Goal: Task Accomplishment & Management: Manage account settings

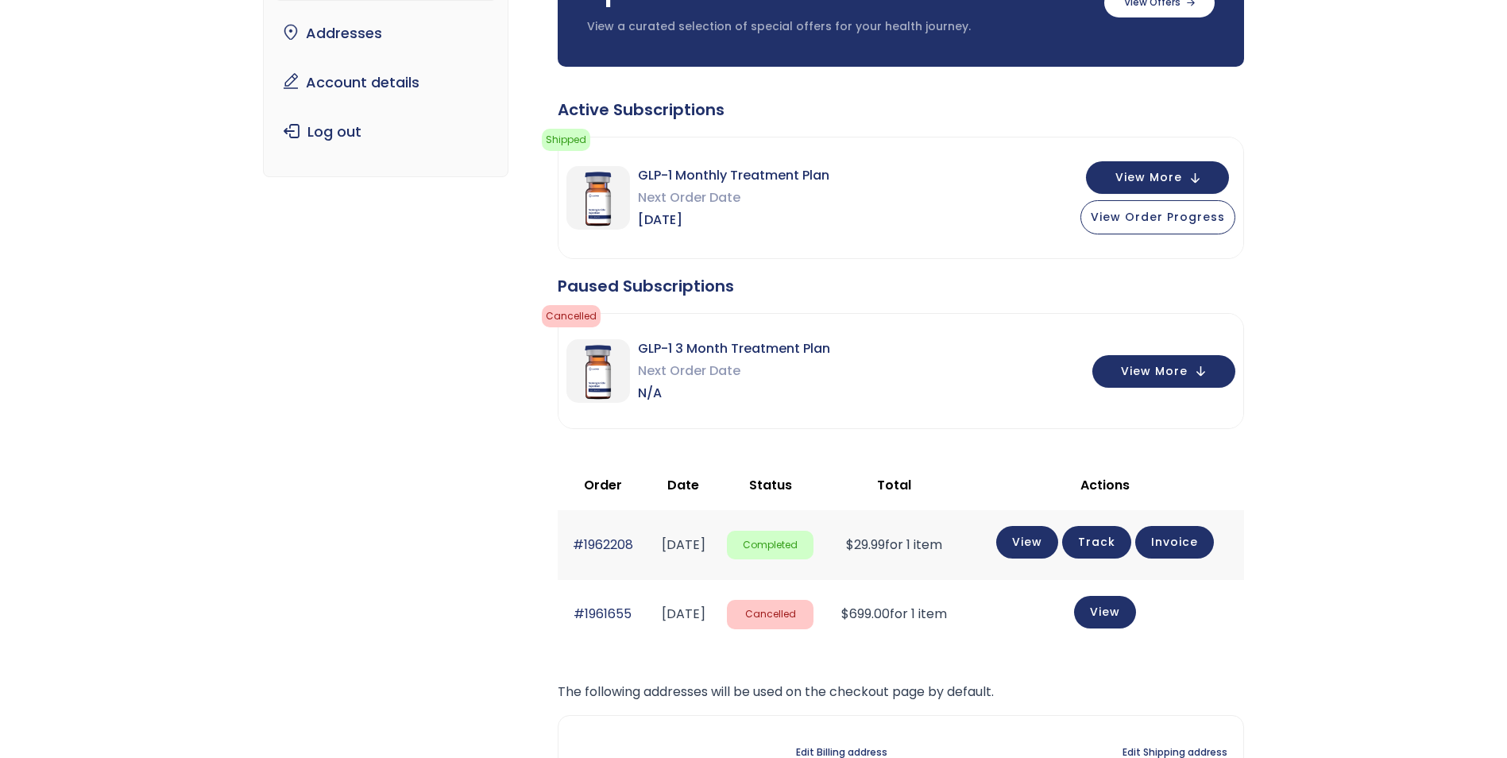
scroll to position [159, 0]
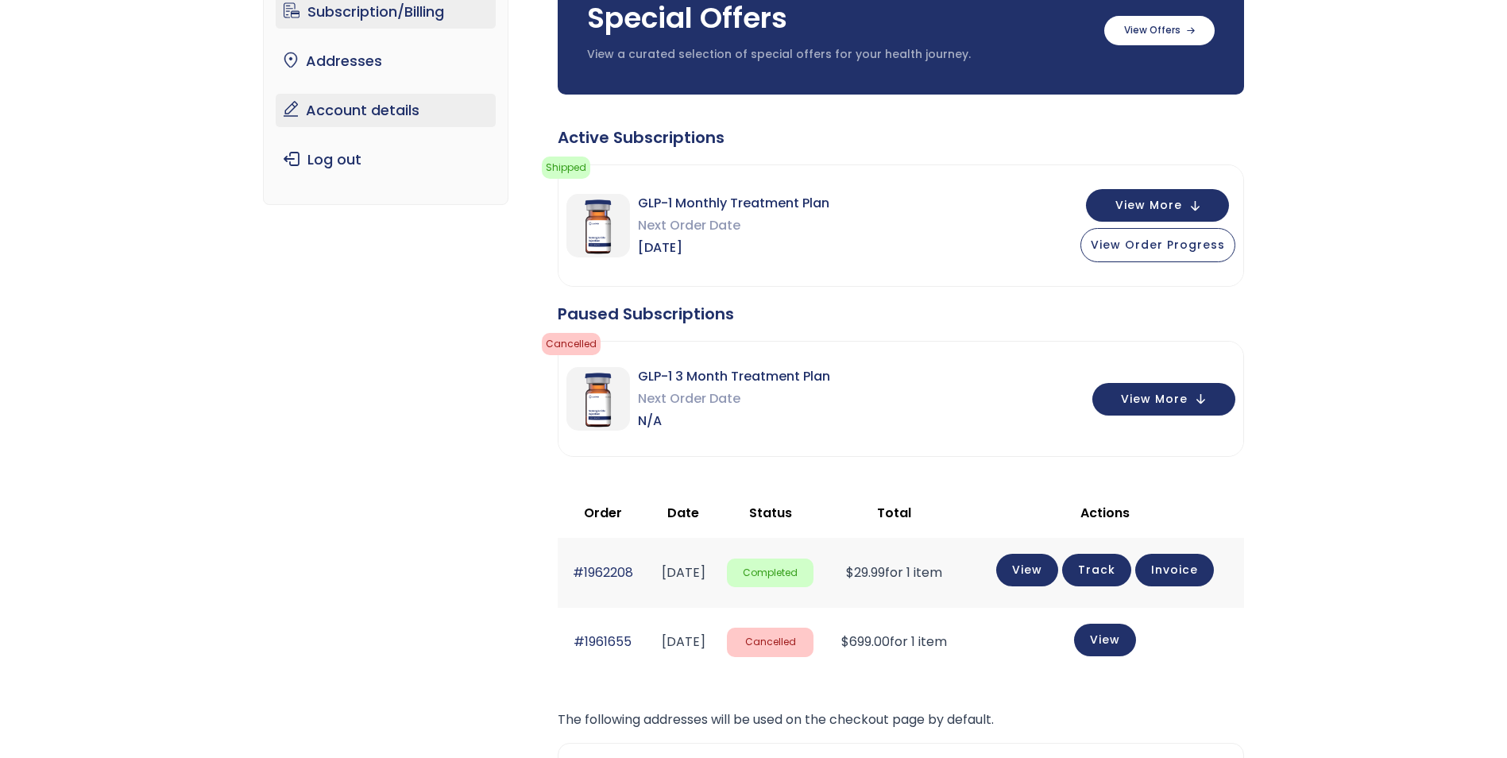
click at [326, 117] on link "Account details" at bounding box center [386, 110] width 220 height 33
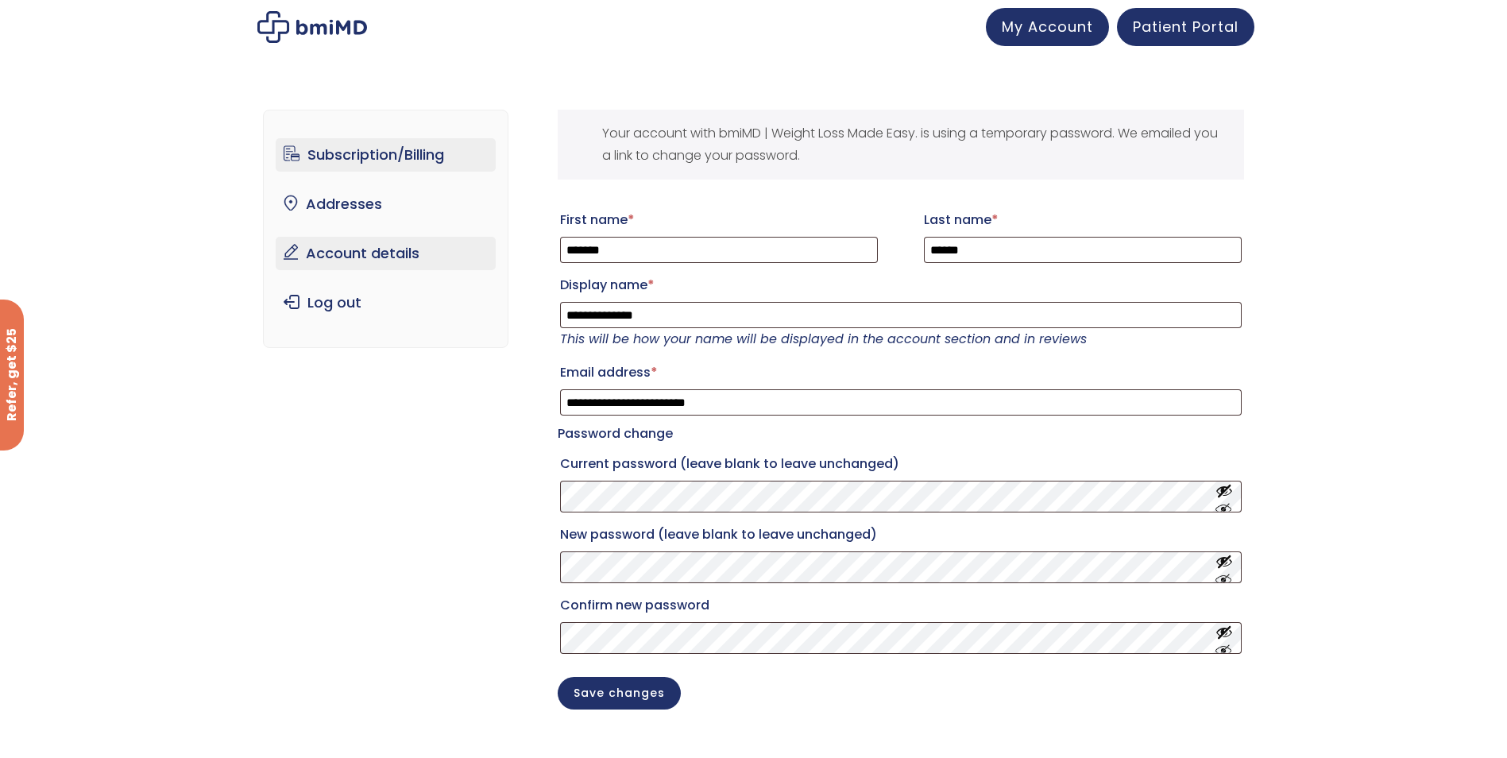
click at [412, 156] on link "Subscription/Billing" at bounding box center [386, 154] width 220 height 33
